Goal: Information Seeking & Learning: Learn about a topic

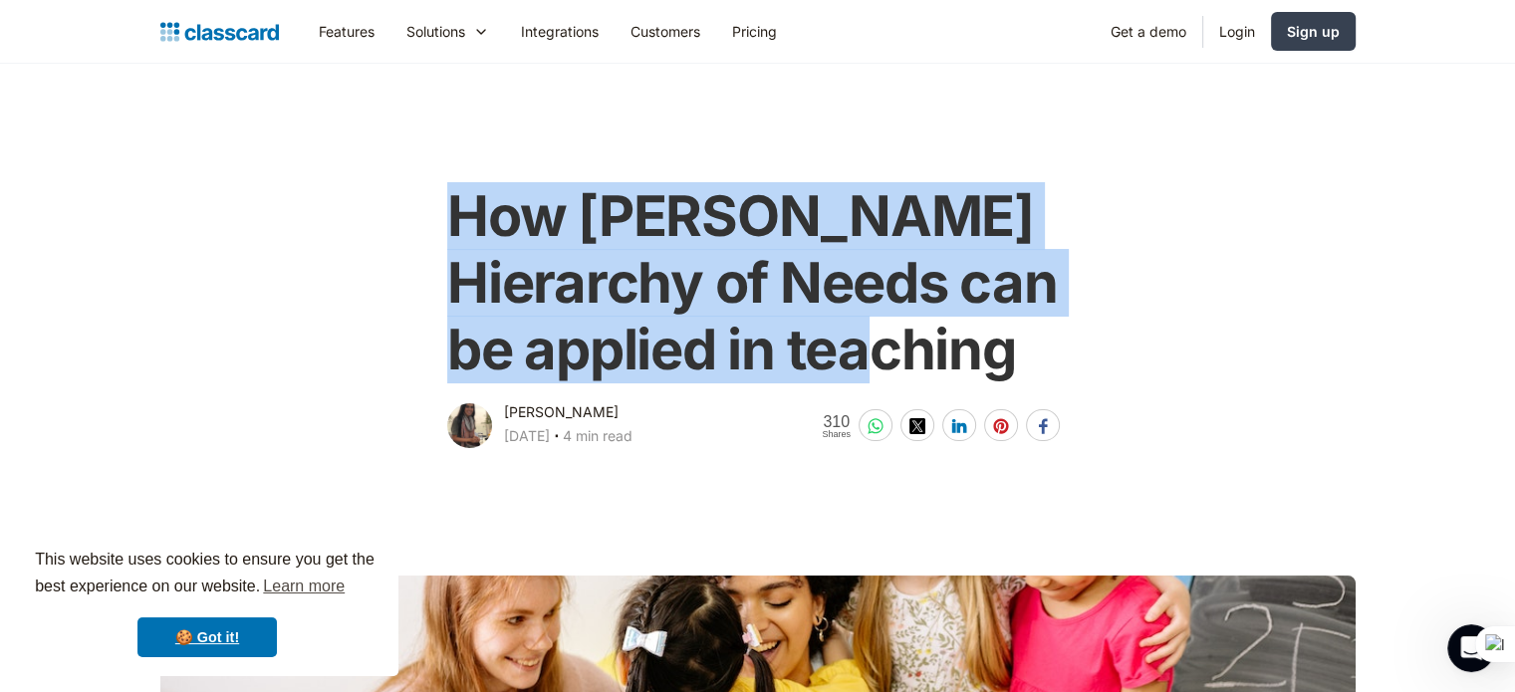
drag, startPoint x: 455, startPoint y: 207, endPoint x: 1023, endPoint y: 333, distance: 581.6
click at [1023, 333] on h1 "How [PERSON_NAME] Hierarchy of Needs can be applied in teaching" at bounding box center [757, 283] width 621 height 201
click at [979, 359] on icon at bounding box center [978, 363] width 14 height 14
click at [1137, 370] on div "How [PERSON_NAME] Hierarchy of Needs can be applied in teaching [PERSON_NAME] […" at bounding box center [758, 307] width 810 height 289
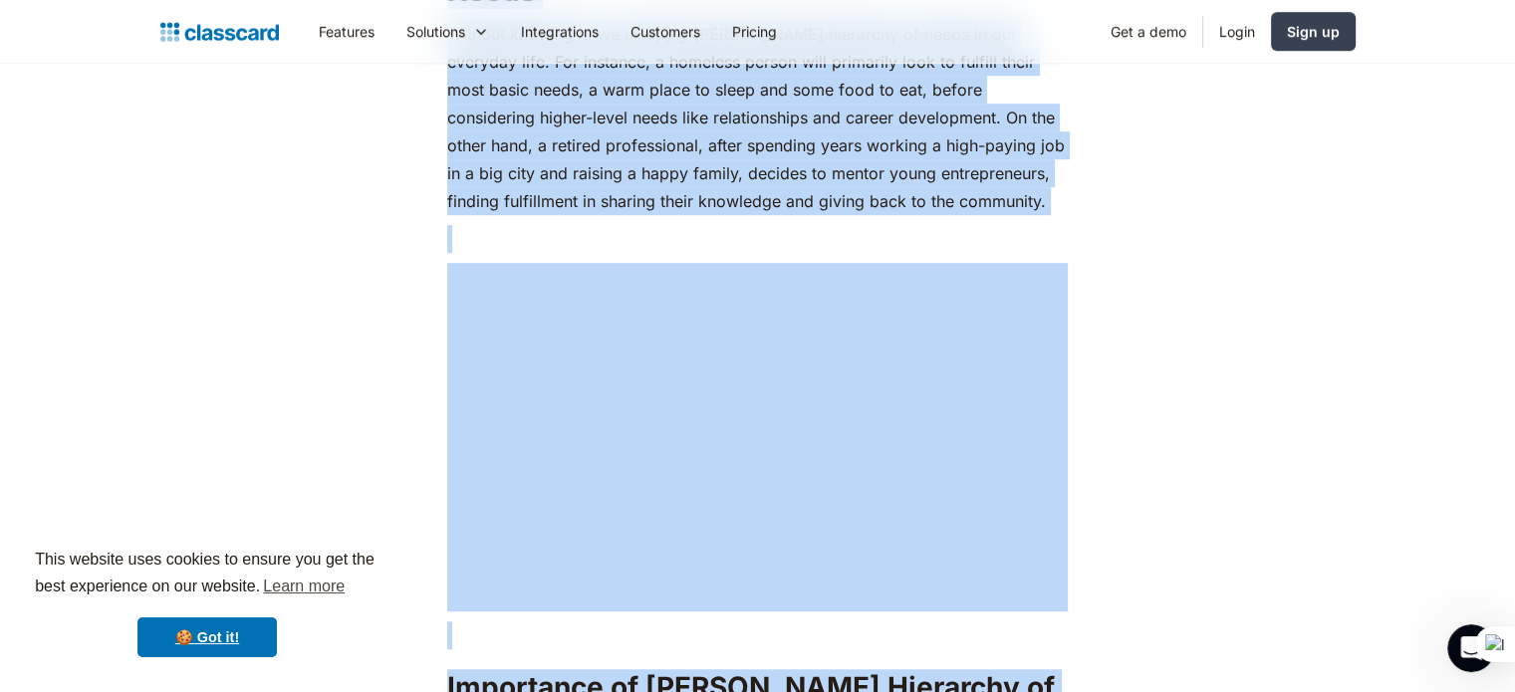
scroll to position [1423, 0]
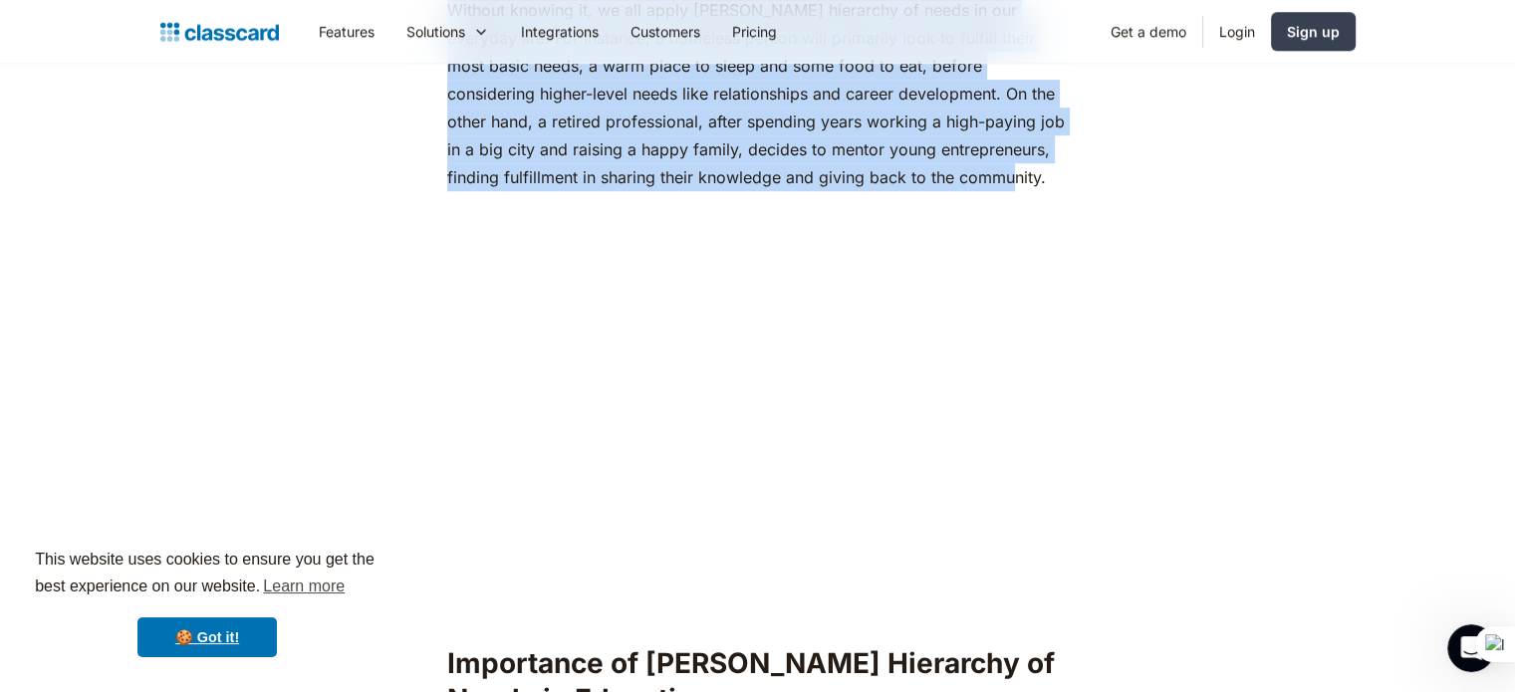
drag, startPoint x: 448, startPoint y: 254, endPoint x: 928, endPoint y: 140, distance: 492.5
copy div "Lo ipsumd, si ame consec ad el seddoe tempor in utlabor etdo, ma aliquae adm ve…"
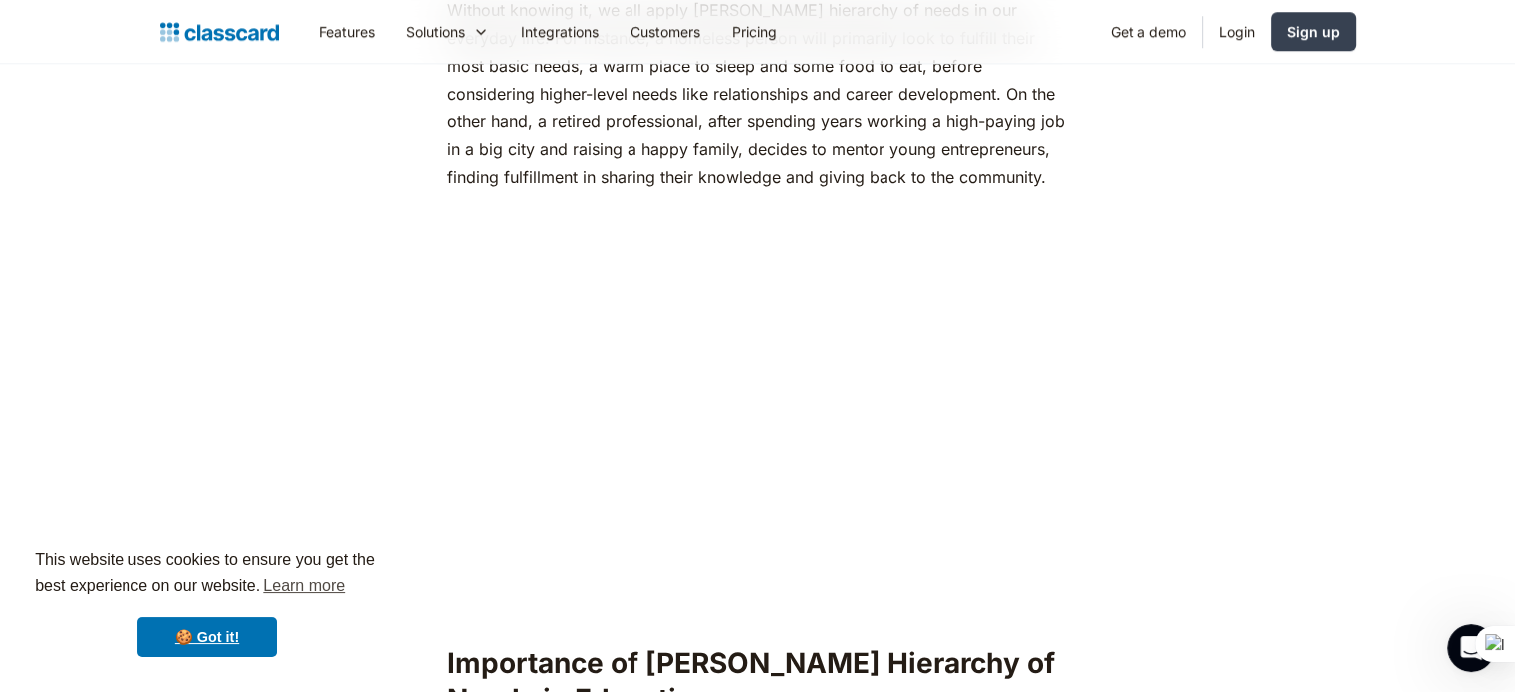
click at [960, 201] on p "‍" at bounding box center [757, 215] width 621 height 28
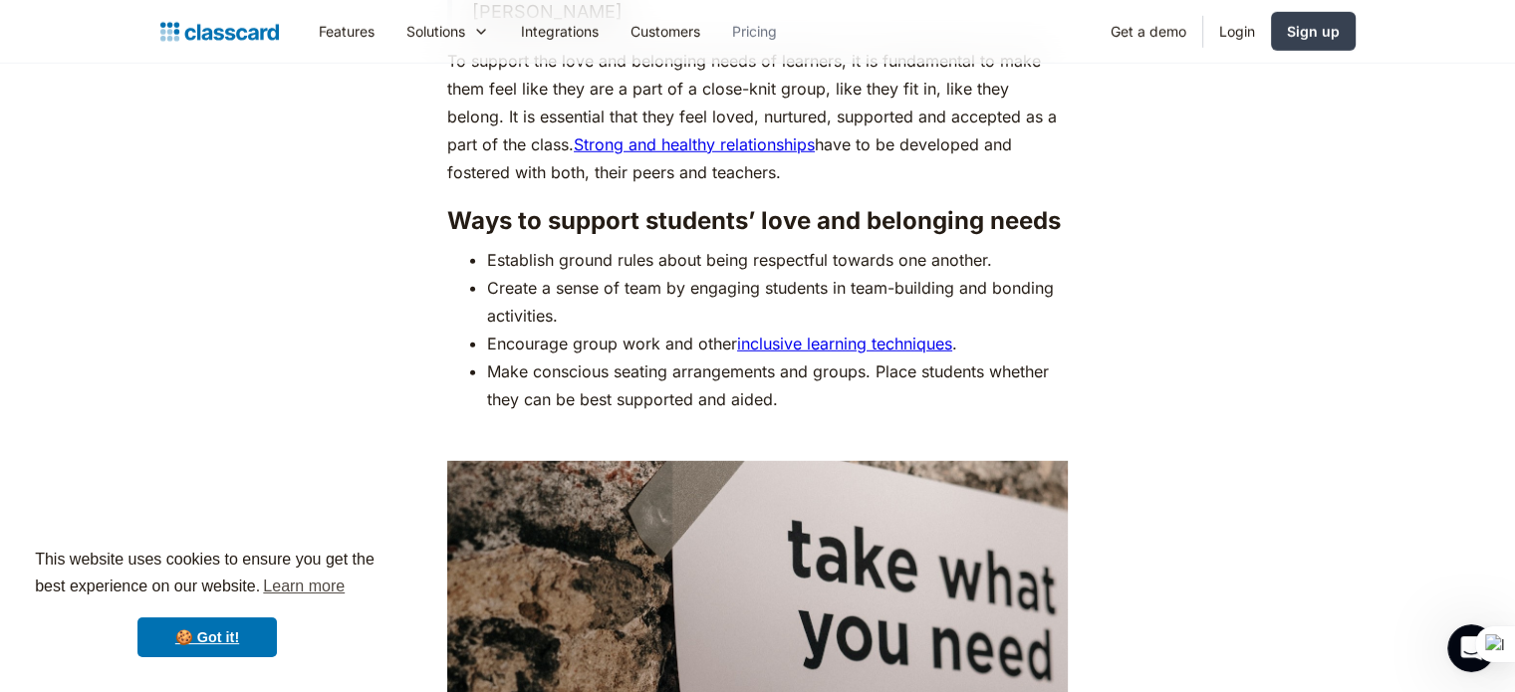
scroll to position [5597, 0]
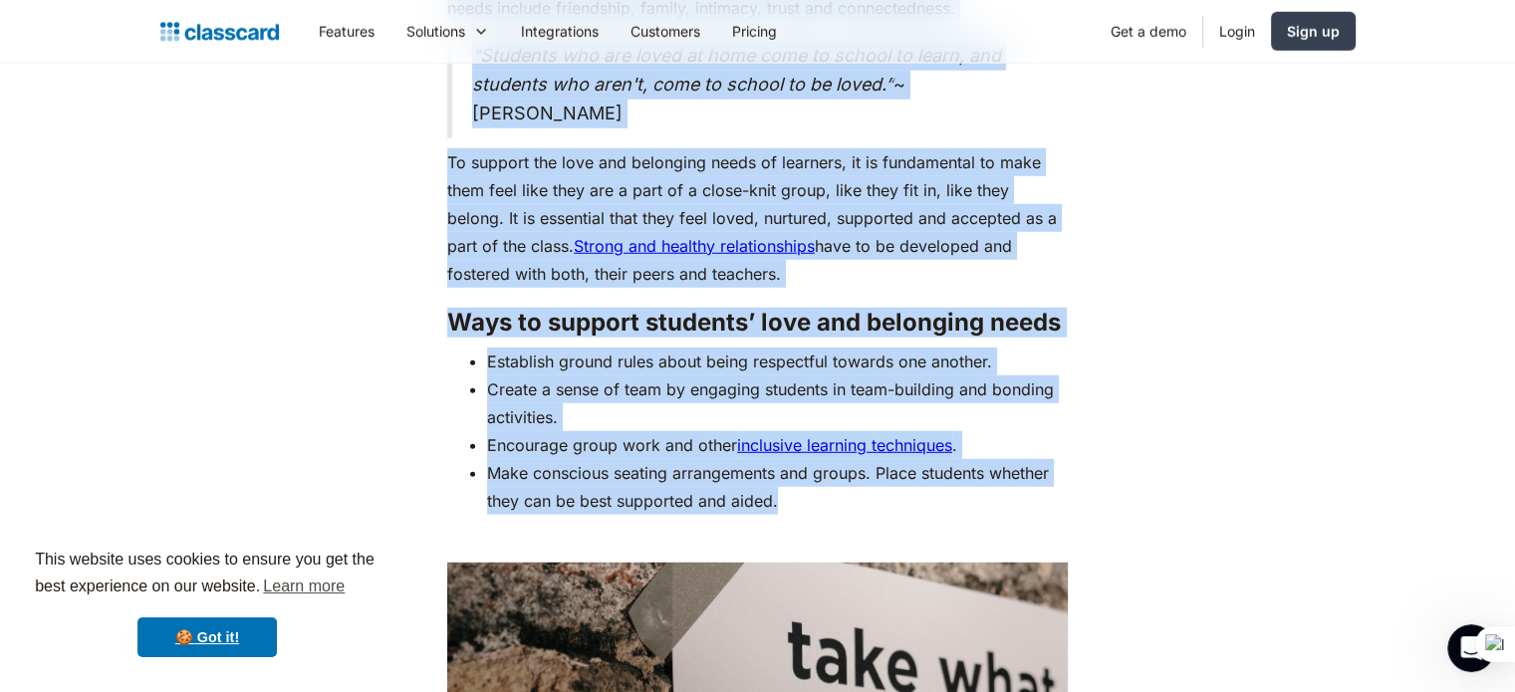
drag, startPoint x: 443, startPoint y: 124, endPoint x: 798, endPoint y: 461, distance: 489.8
copy div "Loremipsum do Sitame'c Adipiscin el Seddo ei Temporinc Utla etd magna, Aliquae …"
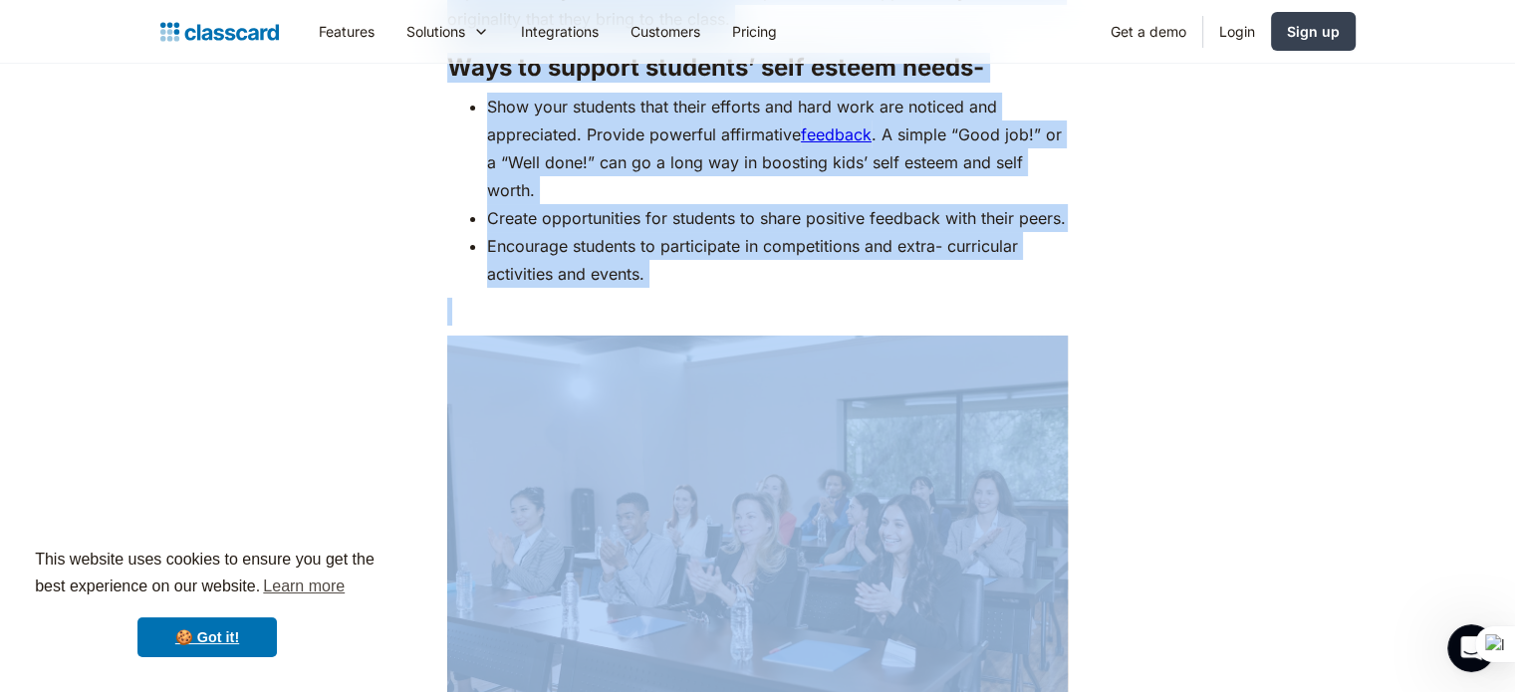
scroll to position [7507, 0]
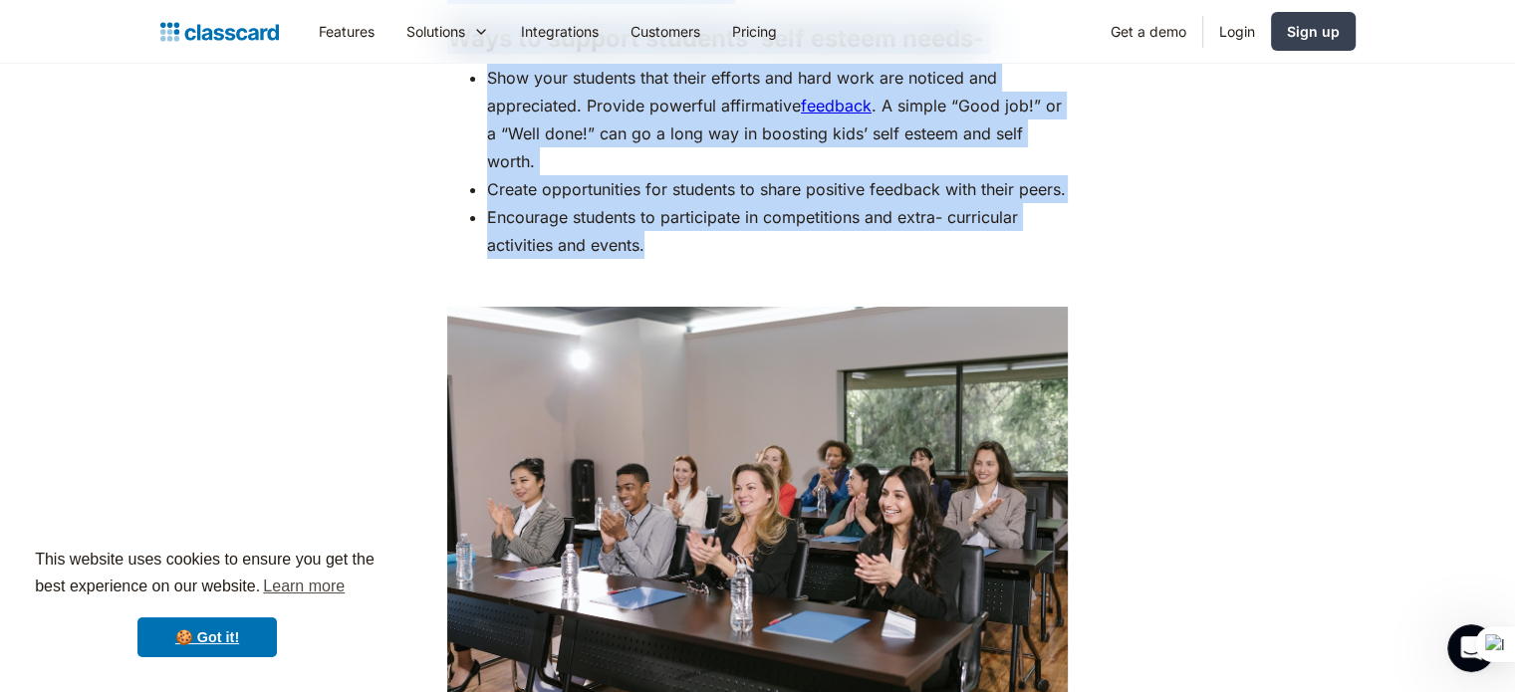
drag, startPoint x: 454, startPoint y: 106, endPoint x: 689, endPoint y: 228, distance: 265.1
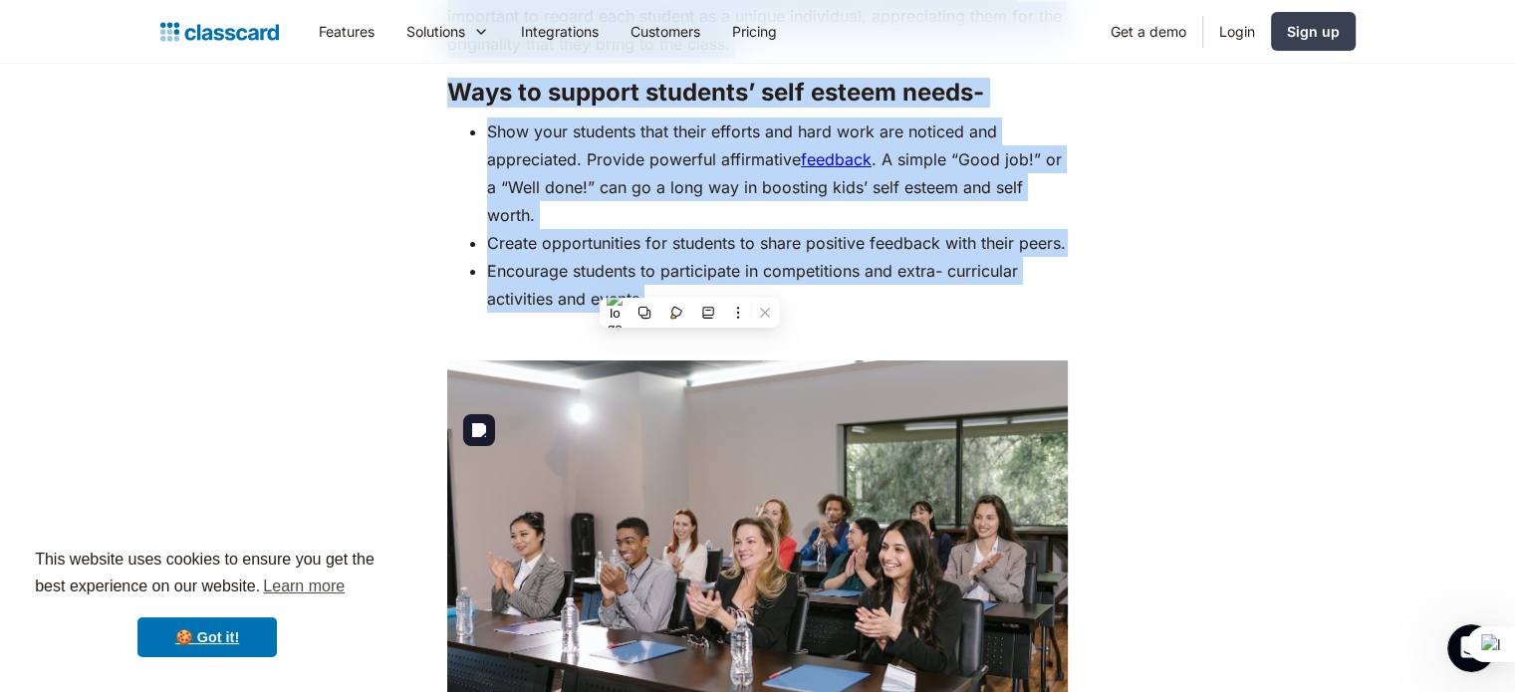
scroll to position [7408, 0]
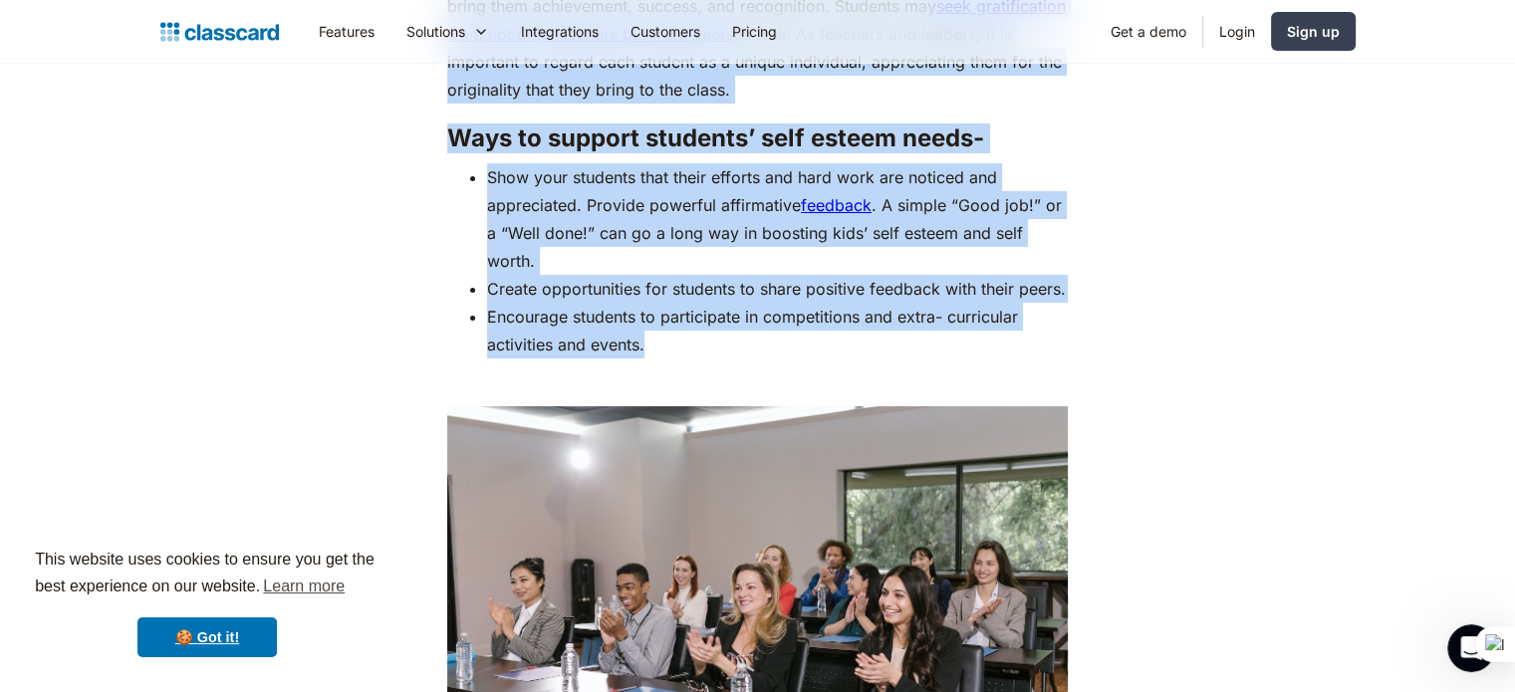
copy div "2. Loremi Dolor ‍ Sitame conse adipiscing eli seddoe tempo in Utlabo’e dolorema…"
click at [670, 337] on li "Encourage students to participate in competitions and extra- curricular activit…" at bounding box center [777, 331] width 581 height 56
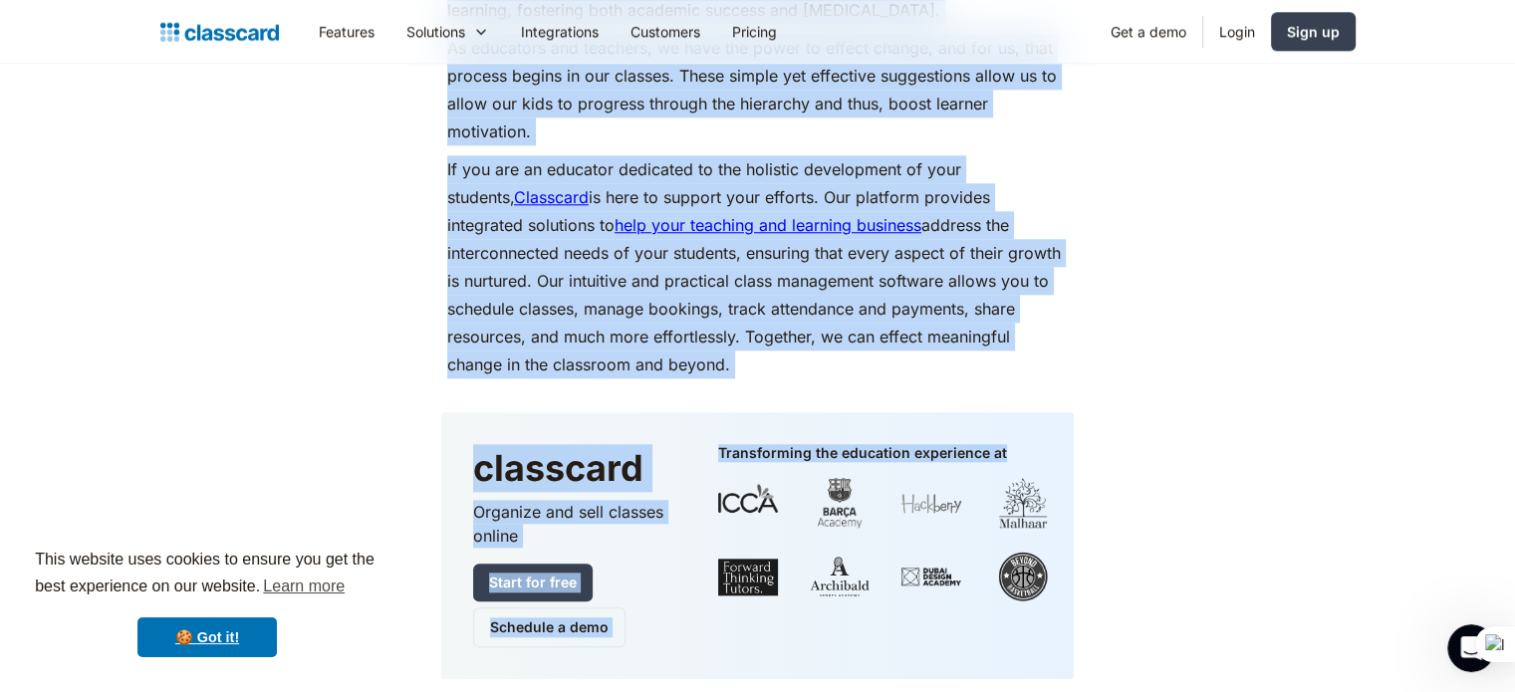
scroll to position [9548, 0]
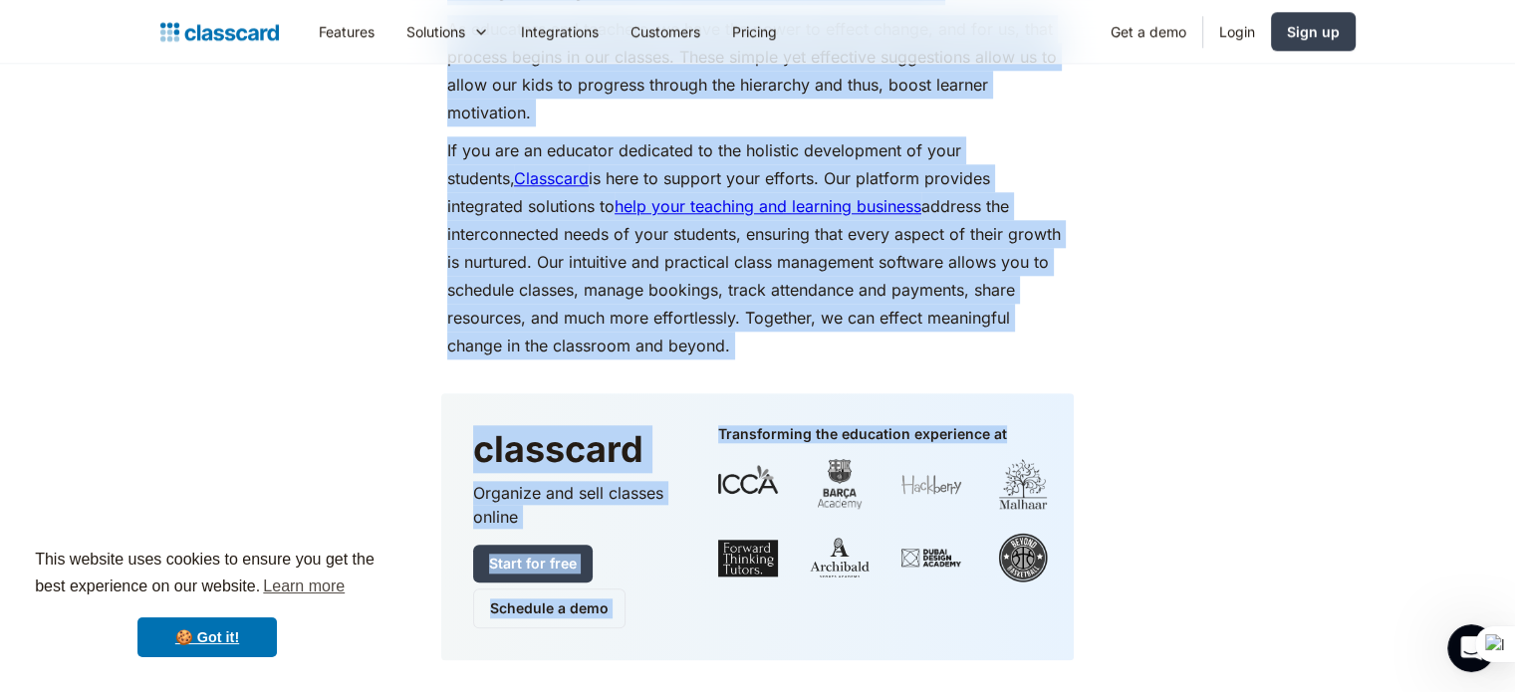
drag, startPoint x: 450, startPoint y: 172, endPoint x: 647, endPoint y: 338, distance: 256.7
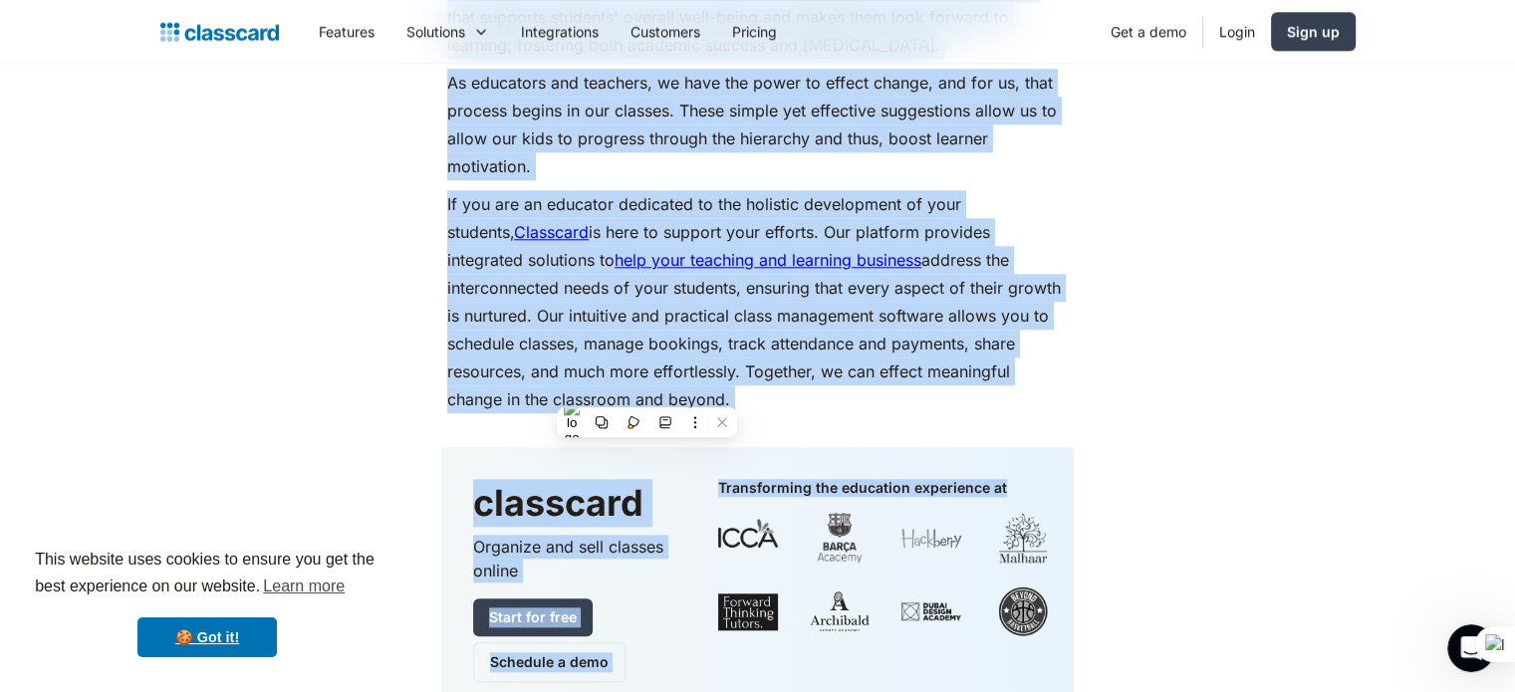
scroll to position [9448, 0]
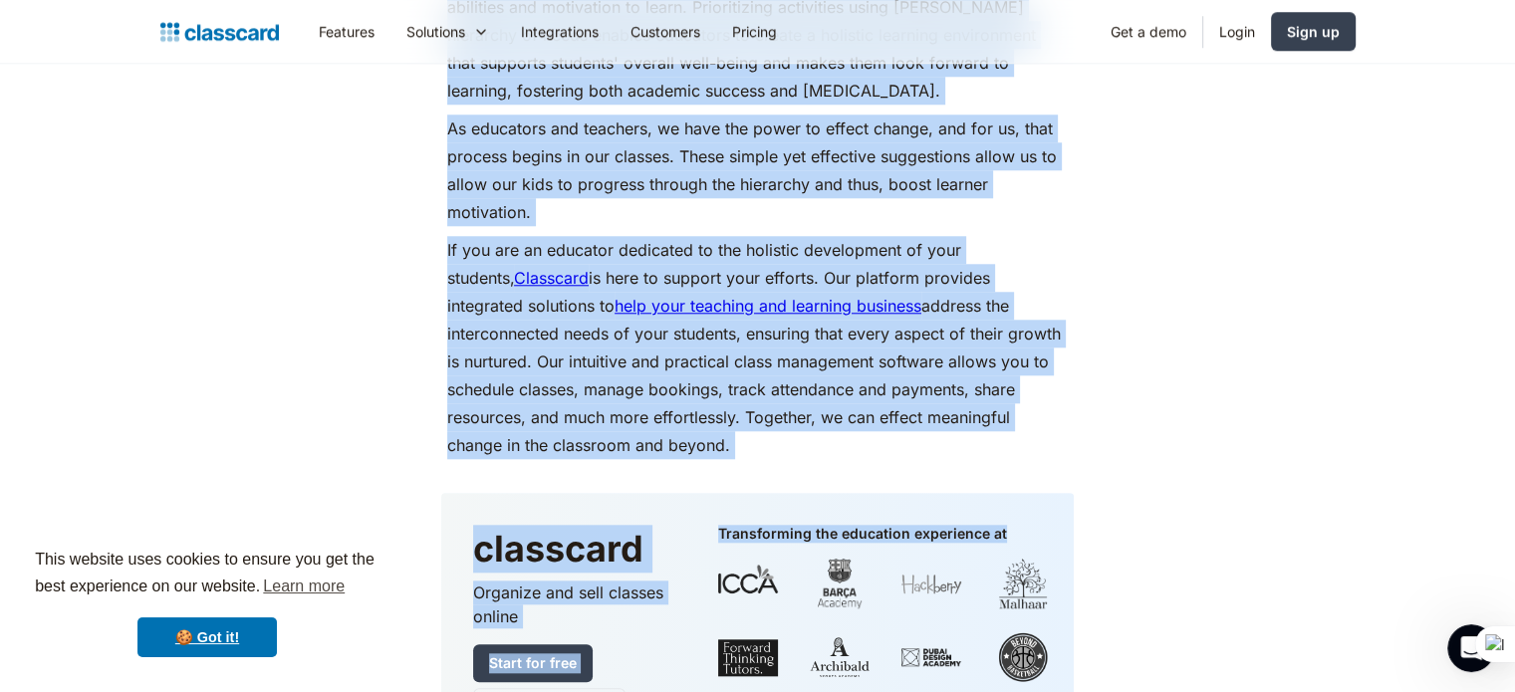
copy div "Loremips, dol sitame con adip eli seddoeius tempor in utl etdolorem aliquaenim …"
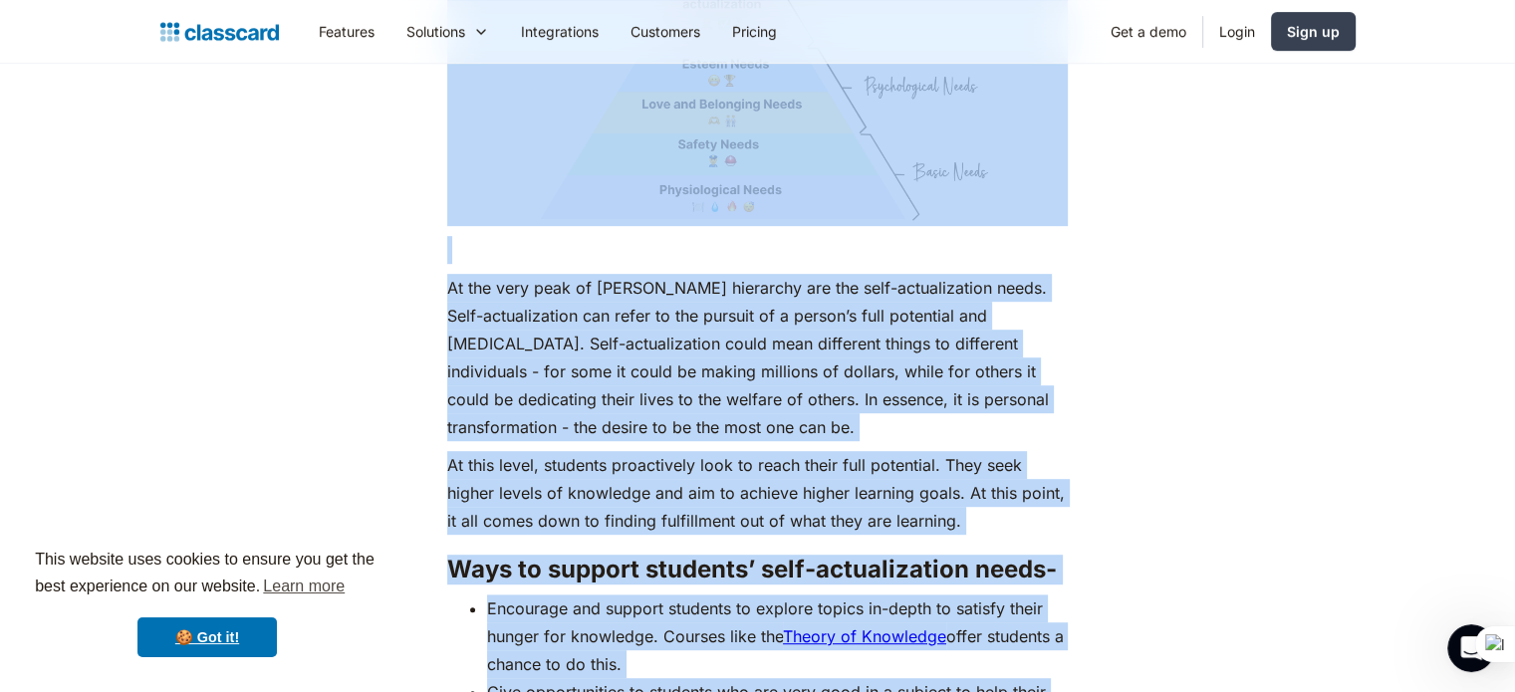
scroll to position [8352, 0]
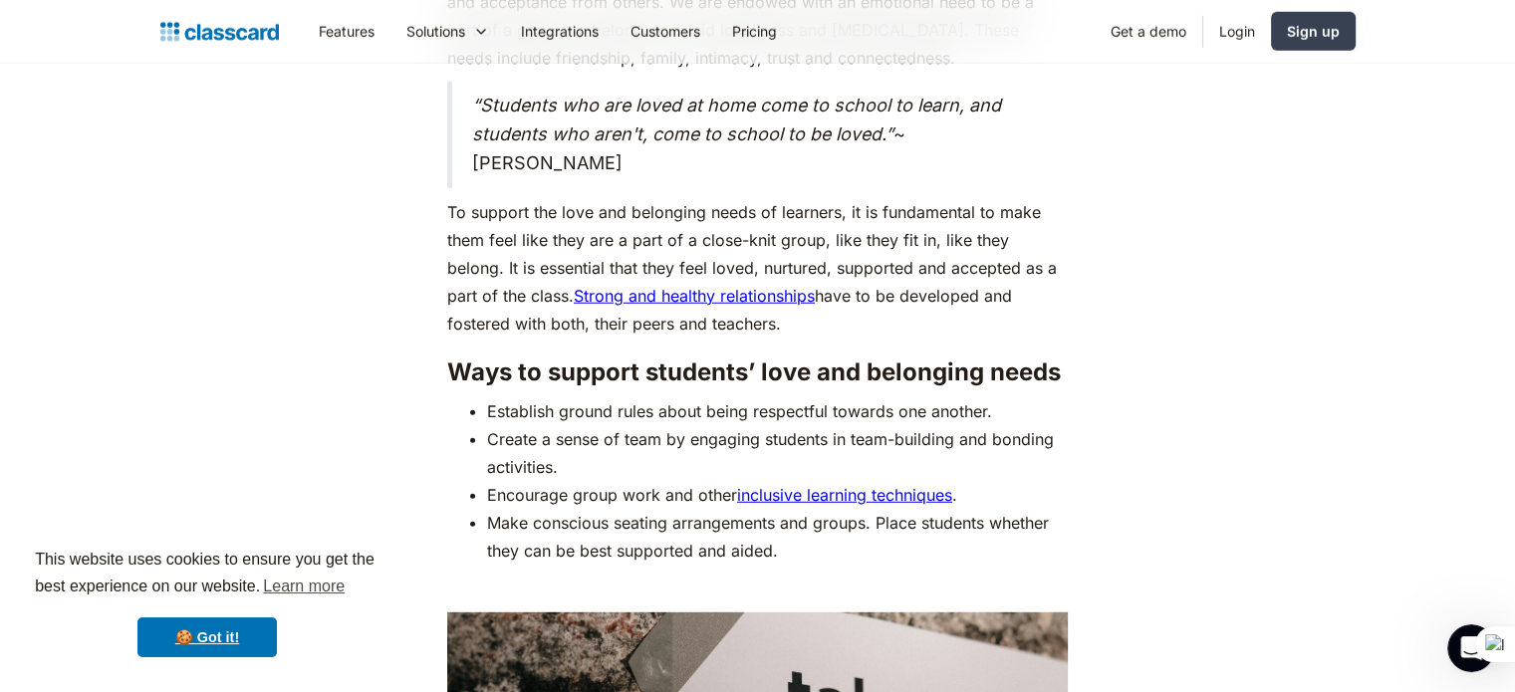
scroll to position [5662, 0]
